Goal: Information Seeking & Learning: Learn about a topic

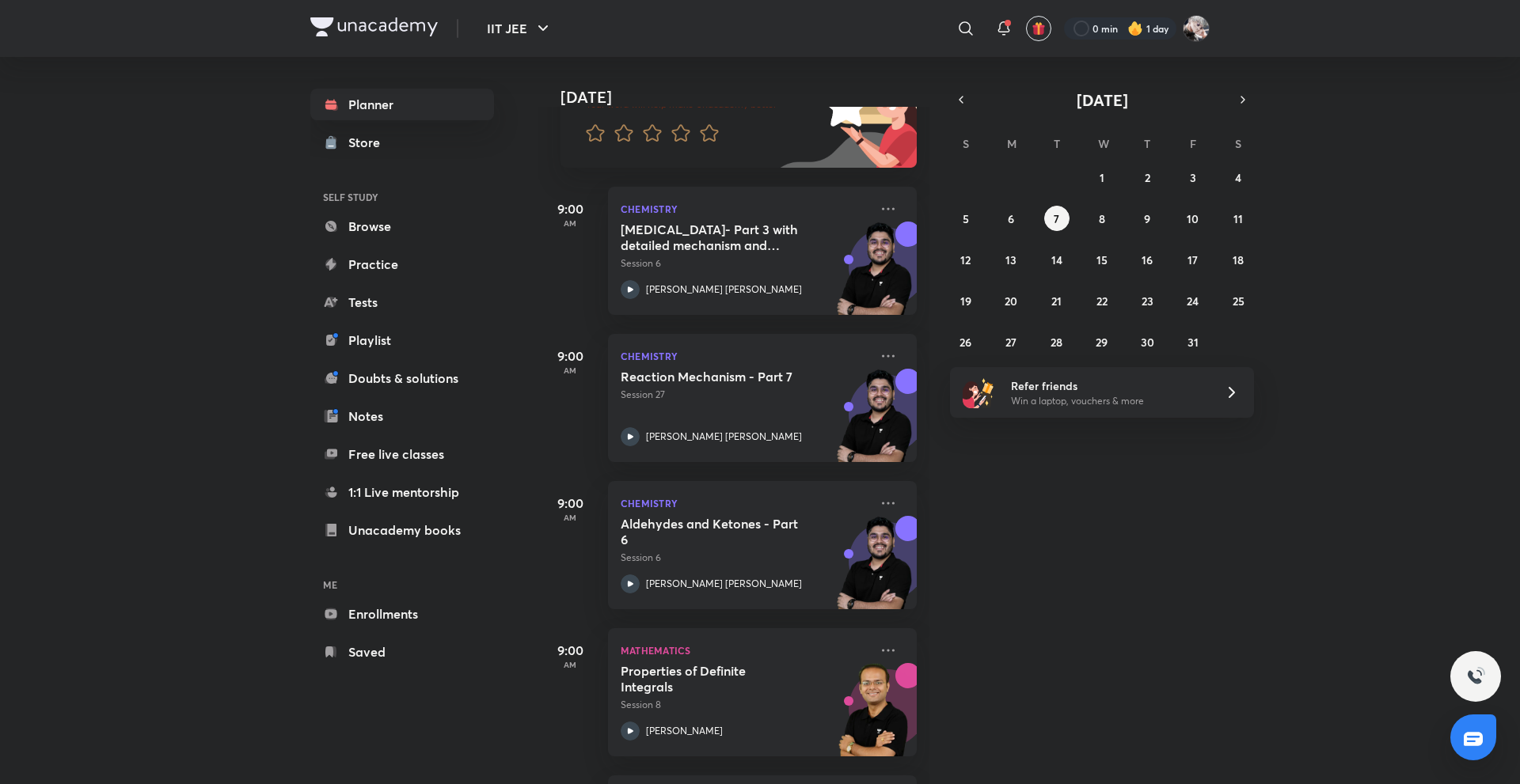
click at [879, 500] on icon at bounding box center [888, 504] width 19 height 19
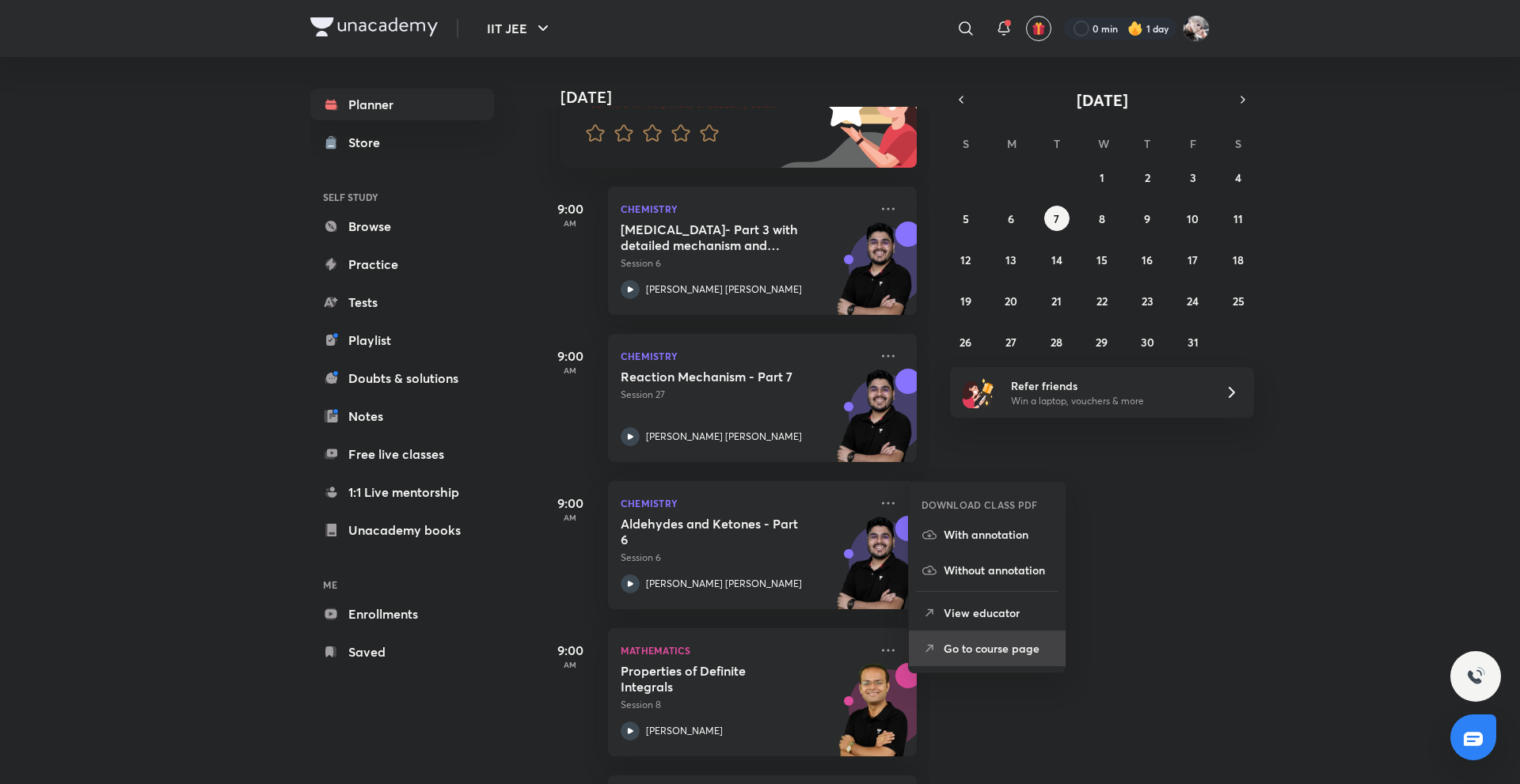
click at [967, 644] on p "Go to course page" at bounding box center [998, 648] width 109 height 17
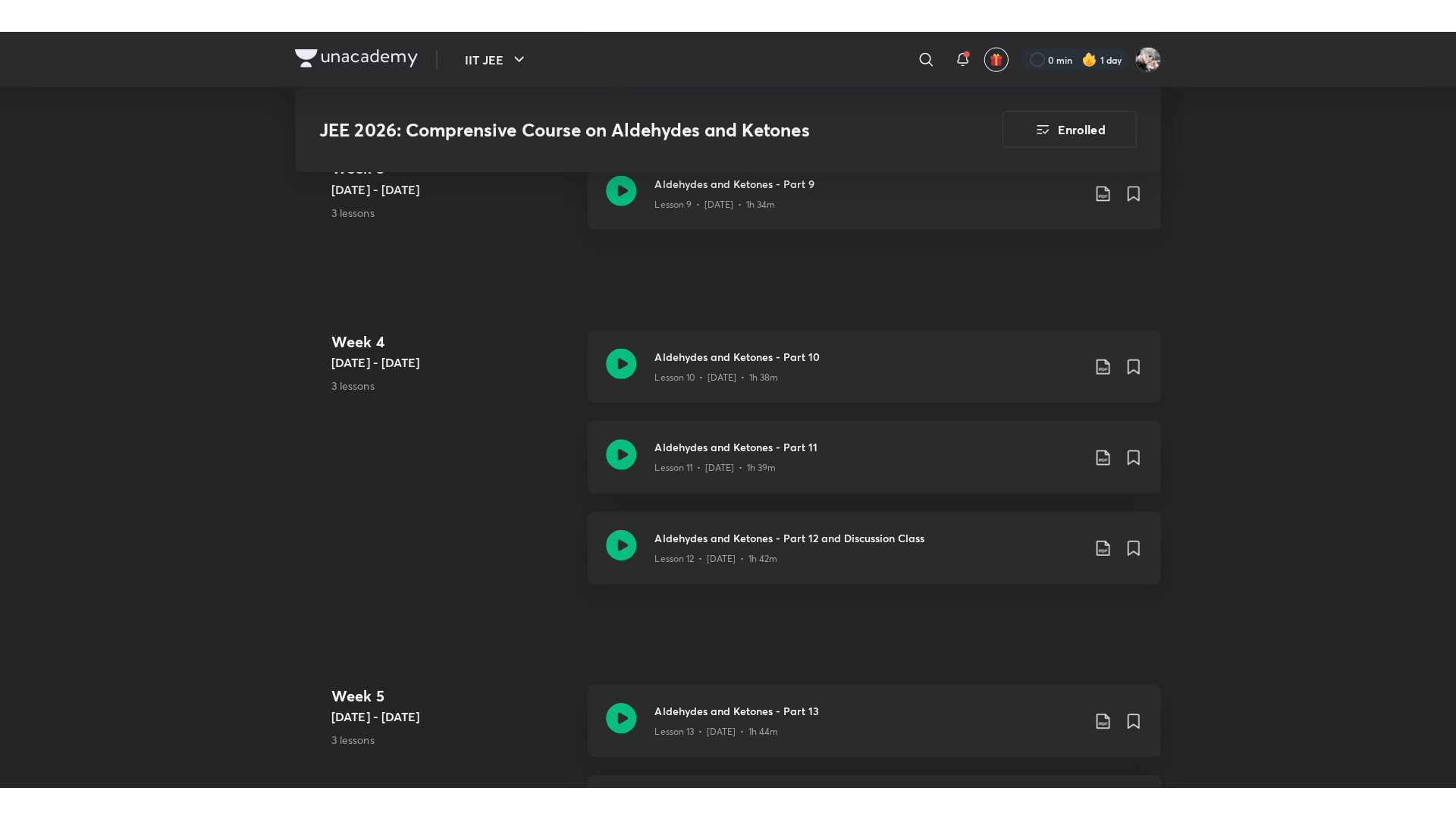
scroll to position [1805, 0]
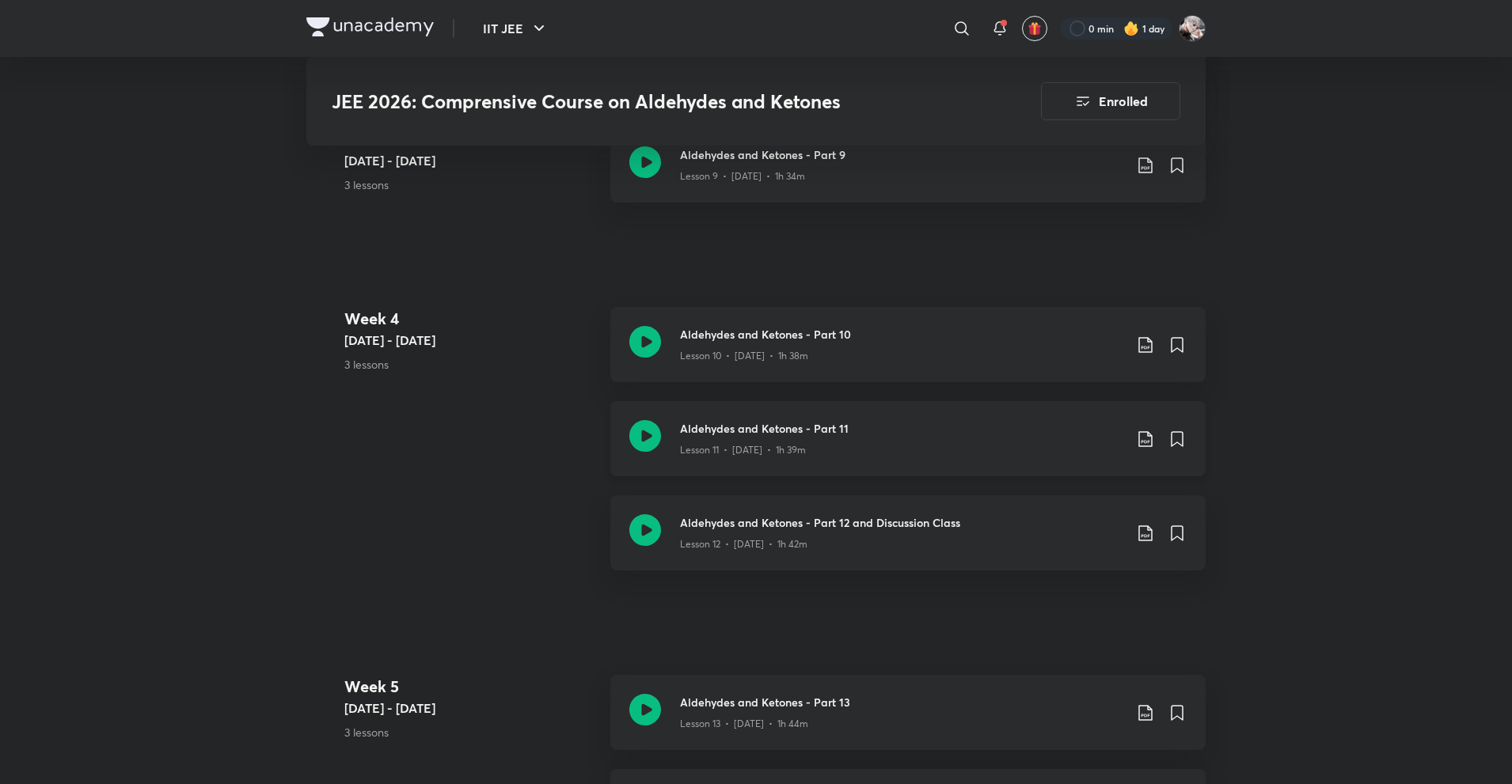
click at [792, 467] on div "Aldehydes and Ketones - Part 11 Lesson 11 • [DATE] • 1h 39m" at bounding box center [908, 438] width 596 height 75
